Goal: Task Accomplishment & Management: Manage account settings

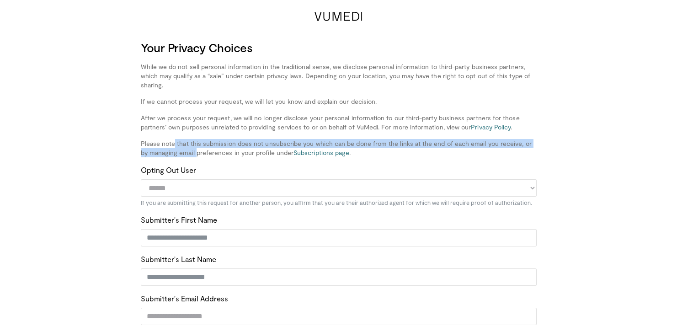
drag, startPoint x: 156, startPoint y: 148, endPoint x: 312, endPoint y: 137, distance: 156.2
click at [312, 137] on div "Your Privacy Choices While we do not sell personal information in the tradition…" at bounding box center [339, 259] width 396 height 438
click at [312, 138] on div "Your Privacy Choices While we do not sell personal information in the tradition…" at bounding box center [339, 259] width 396 height 438
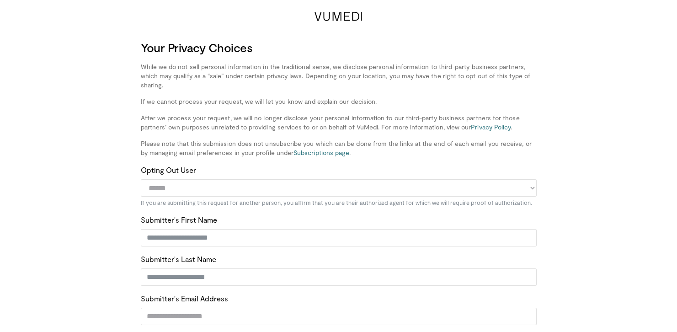
click at [437, 143] on p "Please note that this submission does not unsubscribe you which can be done fro…" at bounding box center [339, 148] width 396 height 18
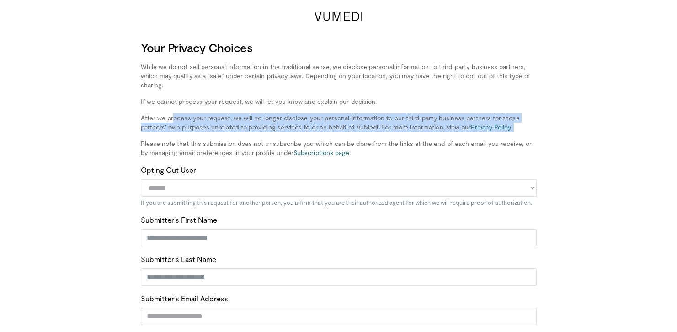
drag, startPoint x: 141, startPoint y: 120, endPoint x: 543, endPoint y: 135, distance: 401.9
click at [543, 135] on div "Your Privacy Choices While we do not sell personal information in the tradition…" at bounding box center [339, 259] width 418 height 438
